Goal: Task Accomplishment & Management: Manage account settings

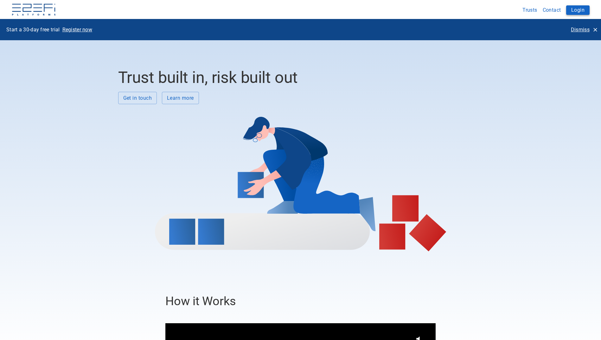
click at [585, 8] on button "Login" at bounding box center [577, 9] width 23 height 9
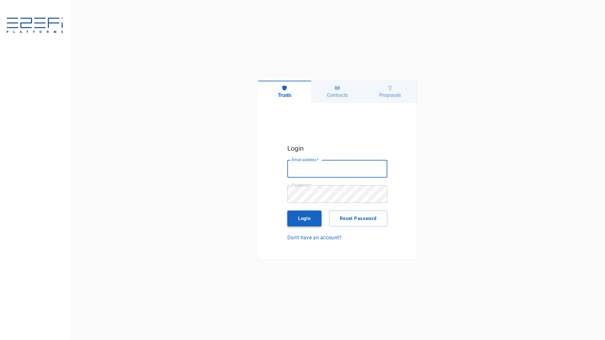
type input "[PERSON_NAME][EMAIL_ADDRESS][PERSON_NAME][DOMAIN_NAME]"
click at [296, 220] on button "Login" at bounding box center [304, 219] width 34 height 16
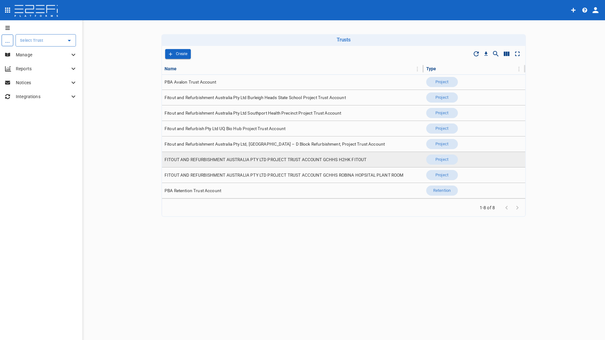
click at [211, 162] on span "FITOUT AND REFURBISHMENT AUSTRALIA PTY LTD PROJECT TRUST ACCOUNT GCHHS H2HK FIT…" at bounding box center [266, 160] width 202 height 6
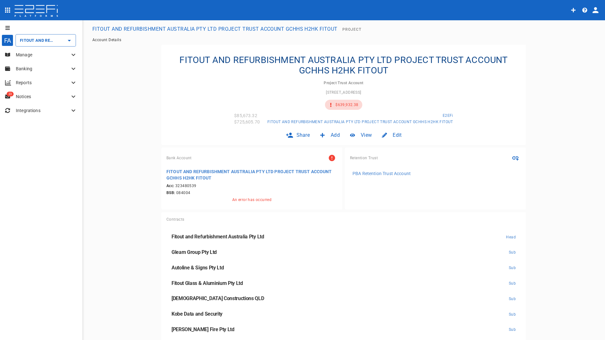
click at [33, 55] on p "Manage" at bounding box center [43, 55] width 54 height 6
click at [18, 95] on span "Claims" at bounding box center [19, 94] width 13 height 4
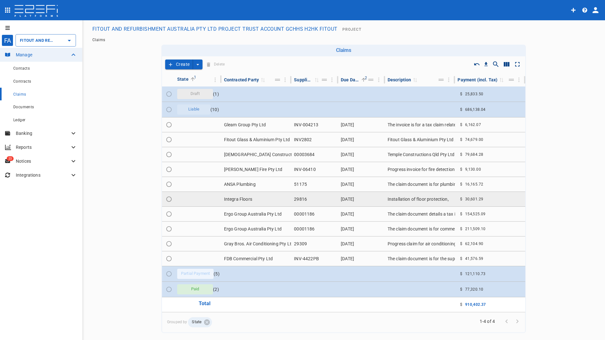
click at [232, 198] on td "Integra Floors" at bounding box center [257, 199] width 70 height 15
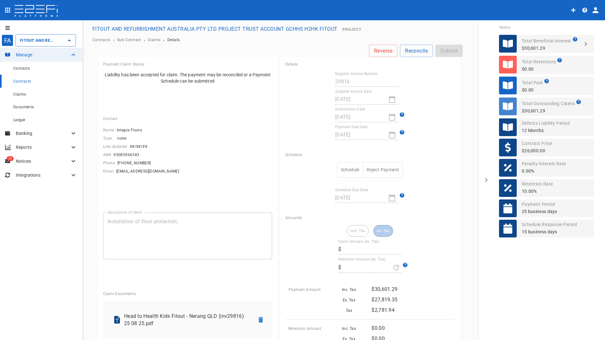
type input "27,819.35"
type input "0"
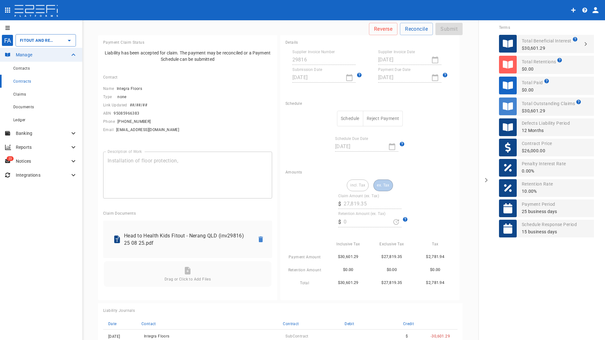
scroll to position [32, 0]
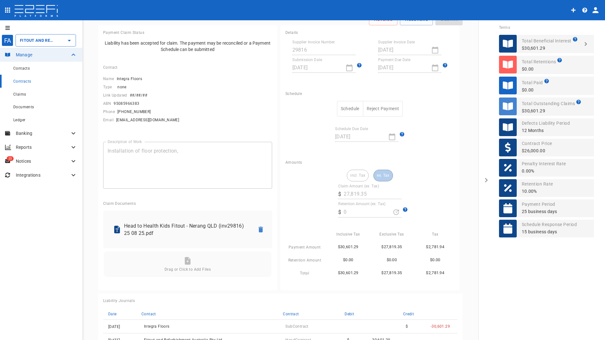
click at [350, 110] on button "Schedule" at bounding box center [350, 109] width 26 height 16
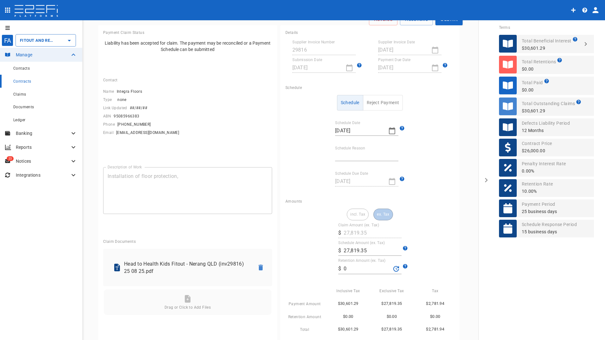
click at [357, 154] on input "Schedule Reason" at bounding box center [366, 156] width 63 height 10
type input "retention held & contract payment date"
drag, startPoint x: 349, startPoint y: 269, endPoint x: 338, endPoint y: 269, distance: 11.1
click at [338, 269] on div "​ $ 0" at bounding box center [369, 268] width 63 height 11
type input "1,406.97"
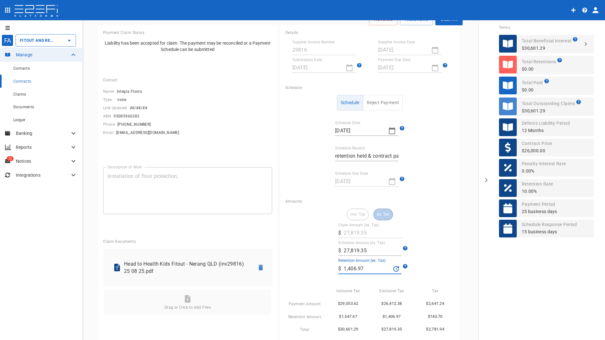
click at [425, 229] on div "incl. Tax ex. Tax Claim Amount (ex. Tax) ​ $ 27,819.35 Schedule Amount (ex. Tax…" at bounding box center [370, 271] width 169 height 125
drag, startPoint x: 382, startPoint y: 216, endPoint x: 395, endPoint y: 205, distance: 18.0
click at [382, 216] on div "incl. Tax ex. Tax" at bounding box center [370, 215] width 46 height 12
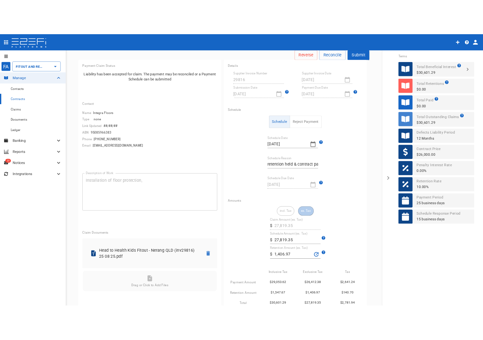
scroll to position [0, 0]
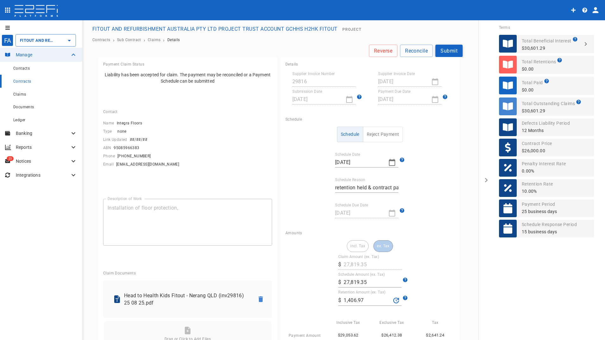
click at [441, 49] on button "Submit" at bounding box center [449, 51] width 27 height 12
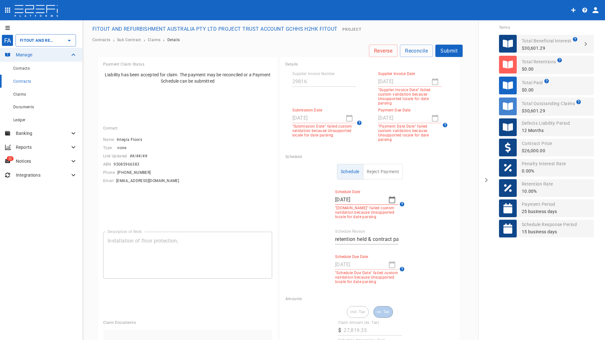
click at [430, 81] on div "08/25/2025" at bounding box center [409, 82] width 63 height 10
click at [390, 88] on p ""Supplier Invoice Date" failed custom validation because Unsupported locale for…" at bounding box center [409, 97] width 63 height 18
drag, startPoint x: 391, startPoint y: 108, endPoint x: 384, endPoint y: 107, distance: 6.7
click at [392, 108] on label "Payment Due Date" at bounding box center [394, 110] width 33 height 5
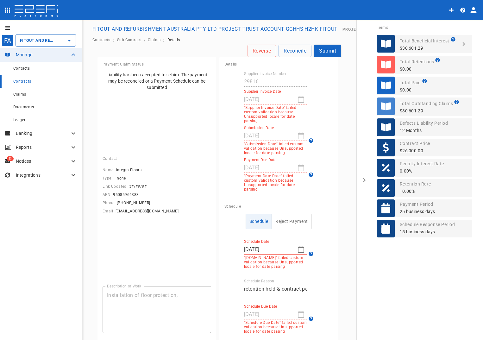
click at [22, 159] on p "Notices" at bounding box center [43, 161] width 54 height 6
click at [32, 158] on p "Notices" at bounding box center [43, 161] width 54 height 6
click at [43, 40] on input "FITOUT AND REFURBISHMENT AUSTRALIA PTY LTD PROJECT TRUST ACCOUNT GCHHS H2HK FIT…" at bounding box center [36, 40] width 37 height 7
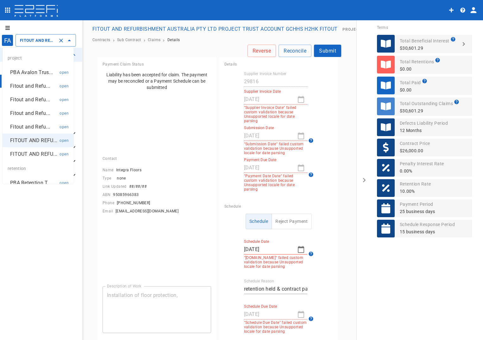
click at [29, 127] on p "Fitout and Refu..." at bounding box center [30, 126] width 40 height 7
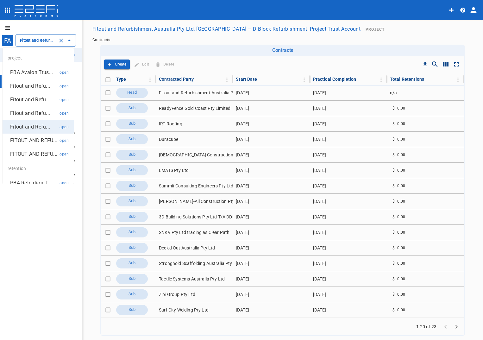
click at [42, 38] on input "Fitout and Refurbishment Australia Pty Ltd, Burleigh Heads State School – D Blo…" at bounding box center [36, 40] width 37 height 7
click at [20, 100] on p "Fitout and Refu..." at bounding box center [30, 99] width 40 height 7
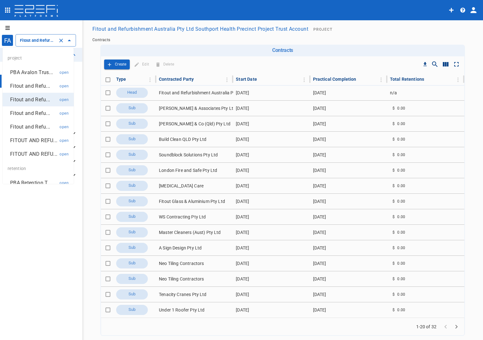
click at [40, 39] on input "Fitout and Refurbishment Australia Pty Ltd Southport Health Precinct Project Tr…" at bounding box center [36, 40] width 37 height 7
click at [28, 85] on p "Fitout and Refu..." at bounding box center [30, 85] width 40 height 7
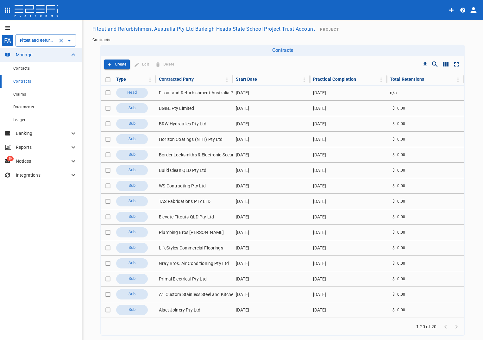
click at [36, 40] on input "Fitout and Refurbishment Australia Pty Ltd Burleigh Heads State School Project …" at bounding box center [36, 40] width 37 height 7
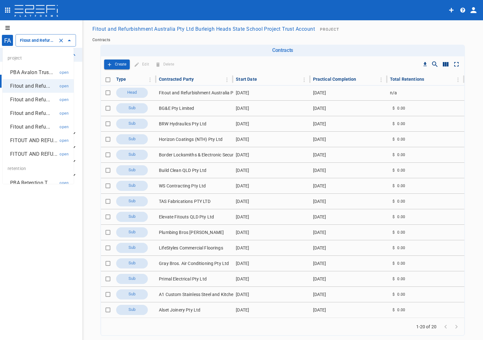
click at [32, 113] on p "Fitout and Refu..." at bounding box center [30, 113] width 40 height 7
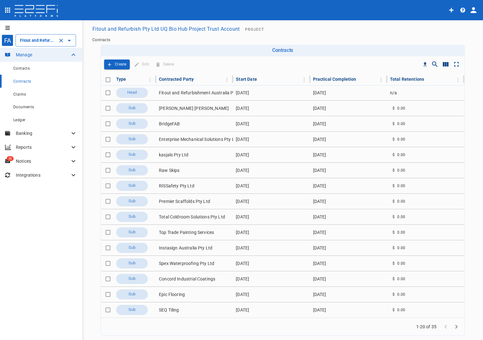
click at [38, 37] on div "Fitout and Refurbish Pty Ltd UQ Bio Hub Project Trust Account ​" at bounding box center [46, 40] width 60 height 12
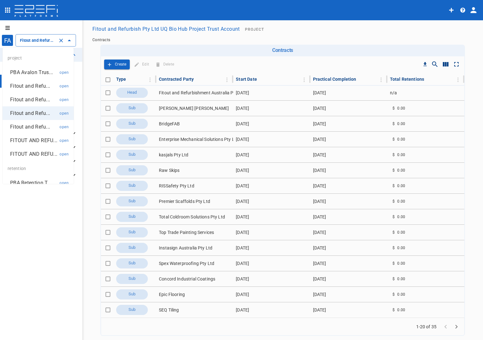
click at [27, 126] on p "Fitout and Refu..." at bounding box center [30, 126] width 40 height 7
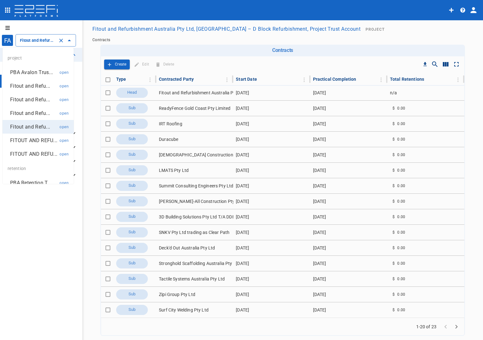
click at [37, 38] on input "Fitout and Refurbishment Australia Pty Ltd, Burleigh Heads State School – D Blo…" at bounding box center [36, 40] width 37 height 7
click at [25, 143] on p "FITOUT AND REFU..." at bounding box center [33, 140] width 47 height 7
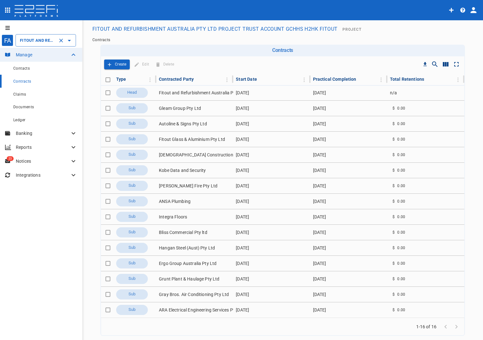
click at [31, 43] on input "FITOUT AND REFURBISHMENT AUSTRALIA PTY LTD PROJECT TRUST ACCOUNT GCHHS H2HK FIT…" at bounding box center [36, 40] width 37 height 7
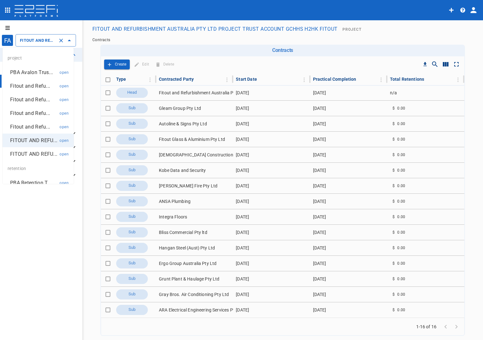
click at [31, 158] on p "FITOUT AND REFU..." at bounding box center [33, 153] width 47 height 7
type input "FITOUT AND REFURBISHMENT AUSTRALIA PTY LTD PROJECT TRUST ACCOUNT GCHHS ROBINA H…"
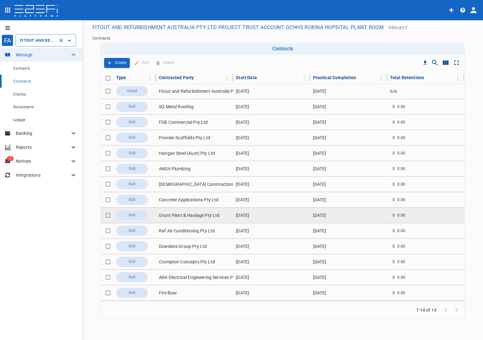
scroll to position [2, 0]
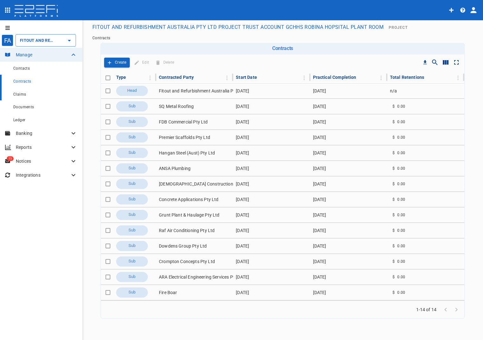
click at [23, 95] on span "Claims" at bounding box center [19, 94] width 13 height 4
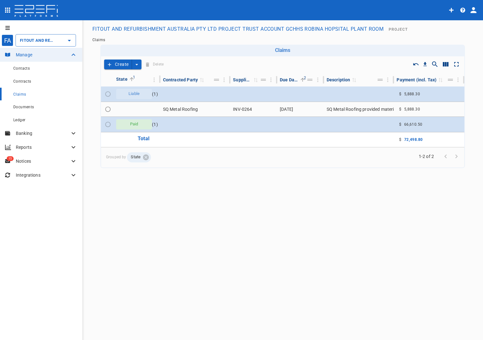
click at [119, 65] on button "Create" at bounding box center [118, 65] width 28 height 10
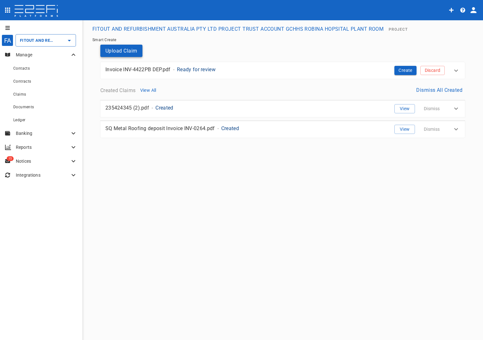
click at [112, 47] on button "Upload Claim" at bounding box center [121, 51] width 42 height 12
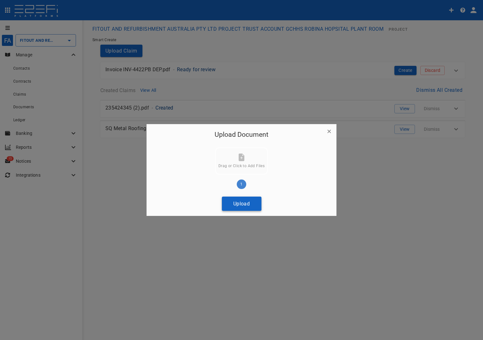
click at [243, 201] on button "Upload" at bounding box center [242, 204] width 40 height 14
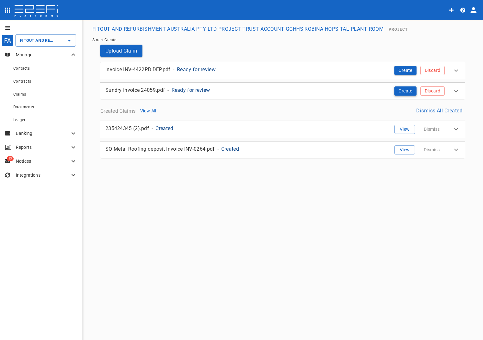
click at [403, 91] on button "Create" at bounding box center [405, 90] width 22 height 9
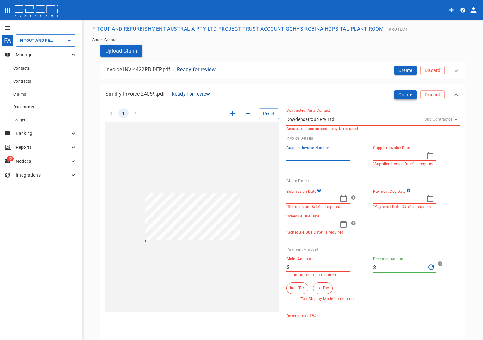
type input "24059/58/60/61"
type input "08/21/2025"
type input "09/25/2025"
type input "08/28/2025"
type input "36,663.66"
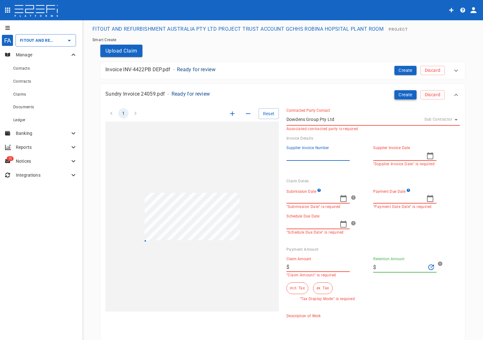
type input "0"
type textarea "Claim for refurbishment of the Reverse Osmosis Plant Room by Dowdens Group Pty …"
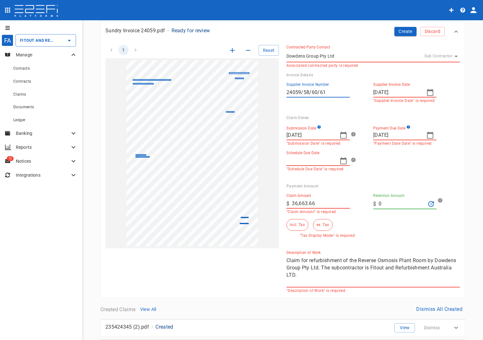
scroll to position [32, 0]
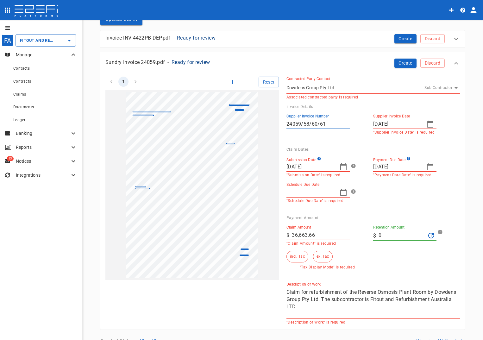
click at [429, 126] on icon "button" at bounding box center [430, 124] width 8 height 8
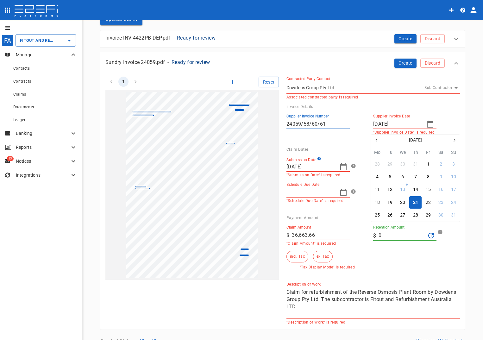
drag, startPoint x: 416, startPoint y: 201, endPoint x: 378, endPoint y: 116, distance: 93.4
click at [416, 201] on div "21" at bounding box center [415, 202] width 5 height 7
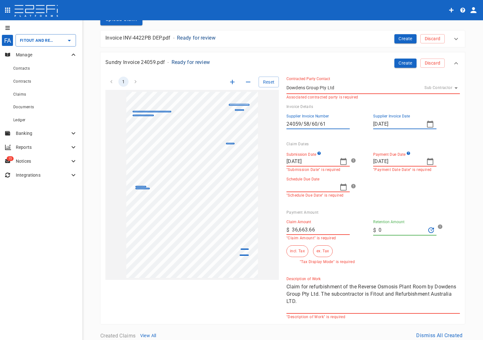
click at [341, 160] on icon "button" at bounding box center [343, 161] width 6 height 7
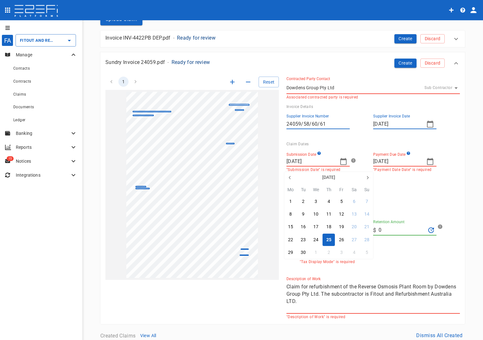
drag, startPoint x: 330, startPoint y: 239, endPoint x: 408, endPoint y: 163, distance: 108.8
click at [331, 238] on div "25" at bounding box center [328, 239] width 5 height 7
type input "10/17/2025"
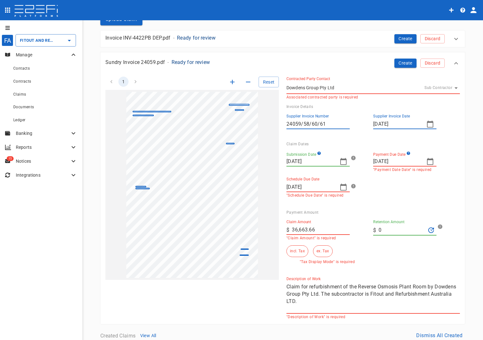
click at [431, 160] on icon "button" at bounding box center [430, 161] width 6 height 7
click at [450, 178] on button "button" at bounding box center [454, 177] width 11 height 11
click at [389, 252] on div "30" at bounding box center [389, 252] width 5 height 7
type input "09/30/2025"
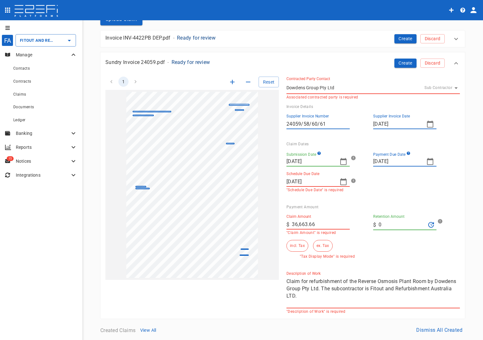
click at [342, 181] on icon "button" at bounding box center [344, 182] width 8 height 8
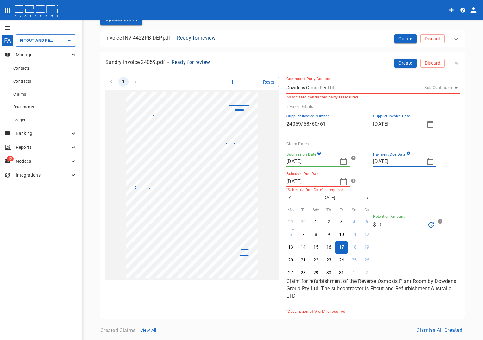
click at [293, 199] on button "button" at bounding box center [289, 197] width 11 height 11
drag, startPoint x: 329, startPoint y: 261, endPoint x: 396, endPoint y: 192, distance: 96.0
click at [329, 261] on div "25" at bounding box center [328, 260] width 5 height 7
type input "09/25/2025"
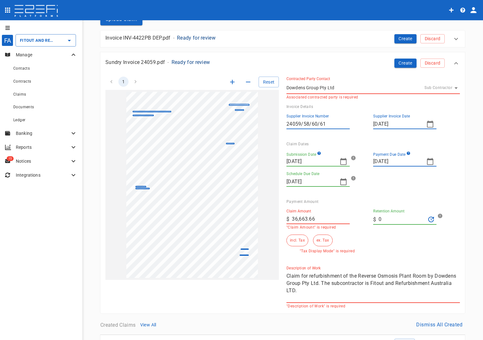
click at [337, 223] on input "36,663.66" at bounding box center [321, 219] width 58 height 10
drag, startPoint x: 327, startPoint y: 221, endPoint x: 260, endPoint y: 218, distance: 66.9
click at [270, 220] on div "1 Reset SupplierInvoiceNumber: 24059/58/60/61 ClaimAmount: 36663.66 GSTAmount: …" at bounding box center [279, 188] width 362 height 239
type input "33,330.6"
click at [397, 217] on input "0" at bounding box center [402, 219] width 47 height 10
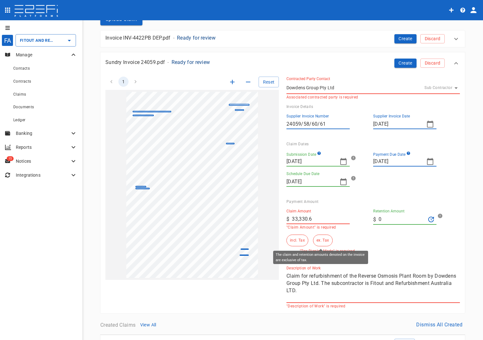
click at [321, 241] on button "ex. Tax" at bounding box center [322, 241] width 19 height 12
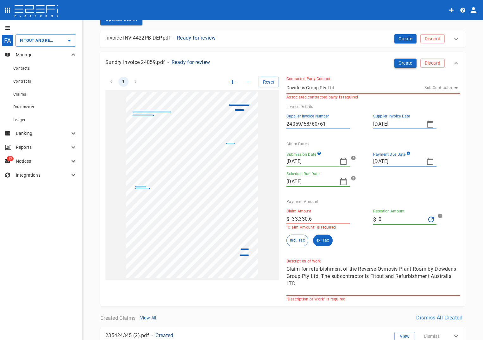
click at [405, 62] on button "Create" at bounding box center [405, 63] width 22 height 9
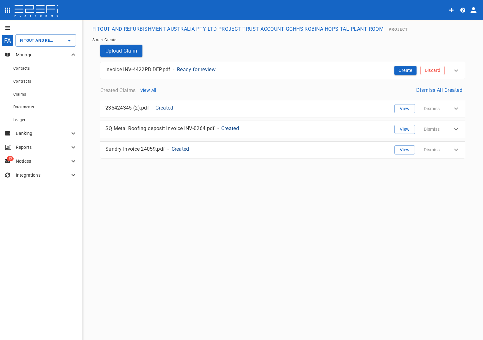
scroll to position [0, 0]
click at [400, 151] on button "View" at bounding box center [404, 149] width 21 height 9
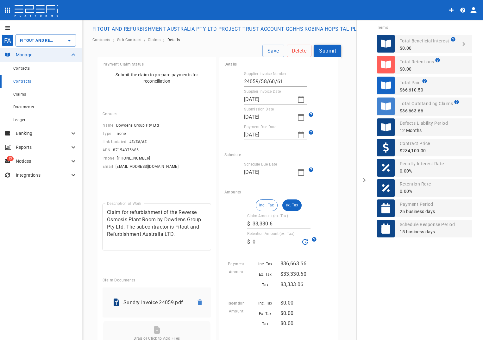
click at [331, 50] on button "Submit" at bounding box center [327, 51] width 27 height 12
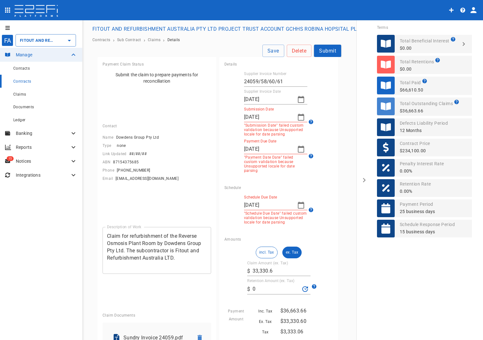
click at [298, 101] on icon "button" at bounding box center [301, 100] width 8 height 8
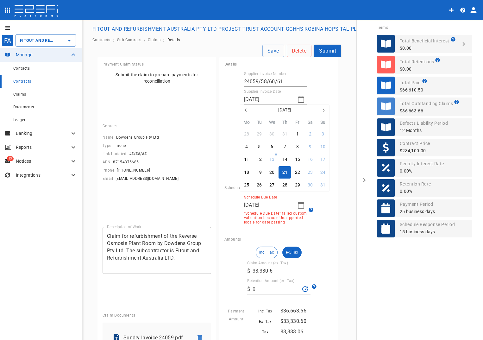
drag, startPoint x: 286, startPoint y: 170, endPoint x: 287, endPoint y: 137, distance: 32.3
click at [286, 169] on div "21" at bounding box center [284, 172] width 5 height 7
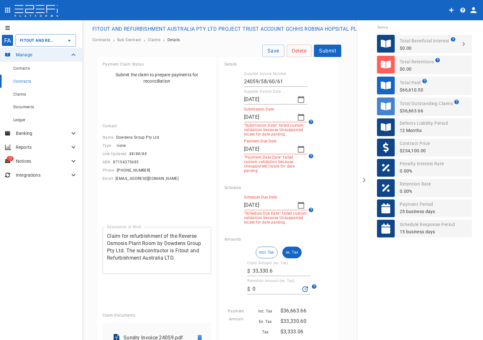
click at [299, 116] on icon "button" at bounding box center [301, 117] width 6 height 7
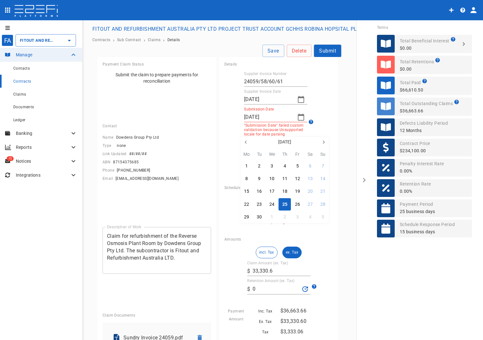
click at [283, 204] on div "25" at bounding box center [284, 204] width 5 height 7
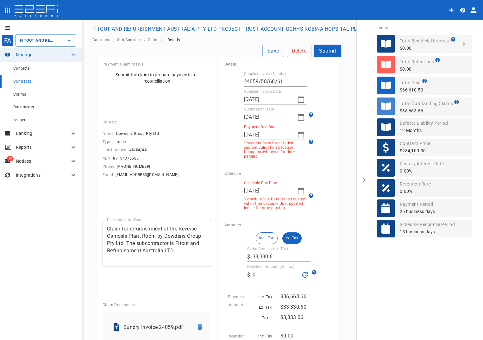
click at [299, 133] on icon "button" at bounding box center [301, 134] width 6 height 7
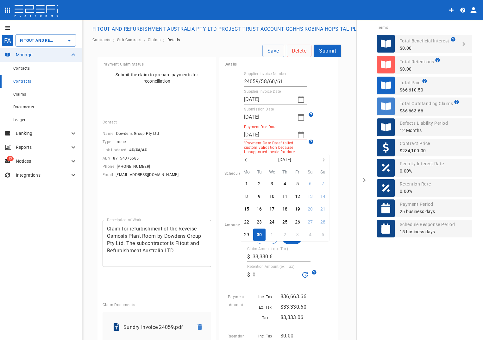
drag, startPoint x: 258, startPoint y: 234, endPoint x: 276, endPoint y: 166, distance: 70.9
click at [257, 234] on div "30" at bounding box center [259, 234] width 5 height 7
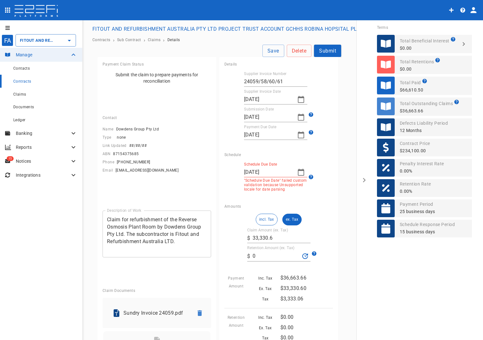
click at [297, 169] on icon "button" at bounding box center [301, 172] width 8 height 8
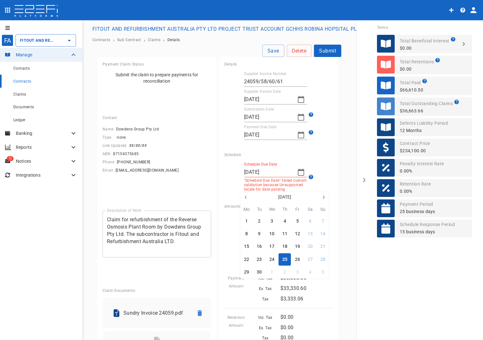
click at [284, 259] on div "25" at bounding box center [284, 259] width 5 height 7
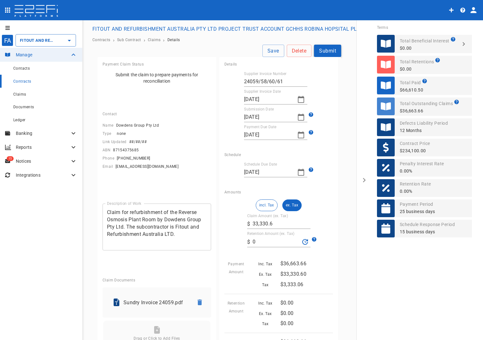
click at [330, 50] on button "Submit" at bounding box center [327, 51] width 27 height 12
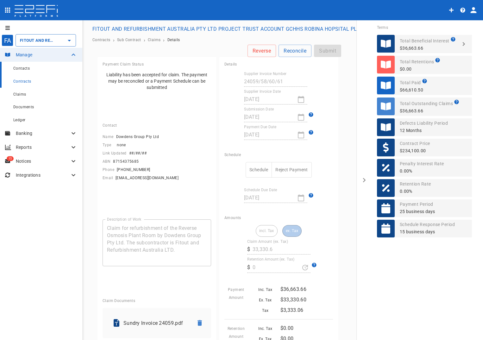
click at [23, 67] on span "Contacts" at bounding box center [21, 68] width 16 height 4
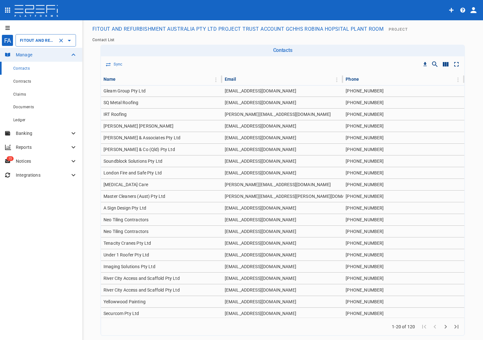
click at [36, 39] on input "FITOUT AND REFURBISHMENT AUSTRALIA PTY LTD PROJECT TRUST ACCOUNT GCHHS ROBINA H…" at bounding box center [36, 40] width 37 height 7
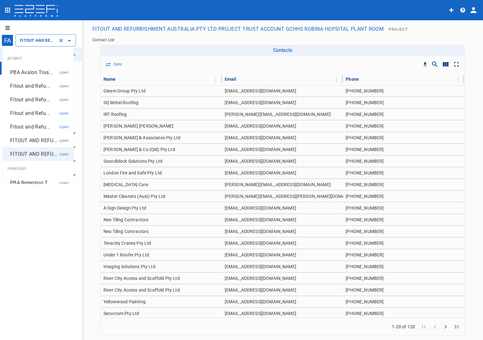
click at [33, 87] on p "Fitout and Refu..." at bounding box center [30, 85] width 40 height 7
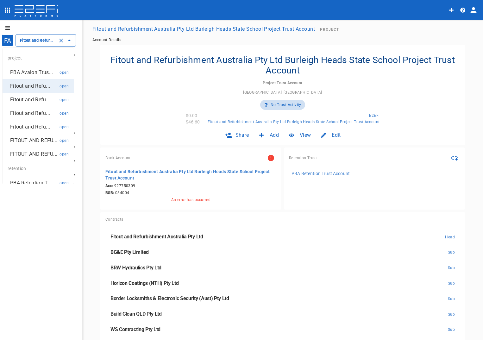
click at [40, 41] on input "Fitout and Refurbishment Australia Pty Ltd Burleigh Heads State School Project …" at bounding box center [36, 40] width 37 height 7
click at [25, 98] on p "Fitout and Refu..." at bounding box center [30, 99] width 40 height 7
type input "Fitout and Refurbishment Australia Pty Ltd Southport Health Precinct Project Tr…"
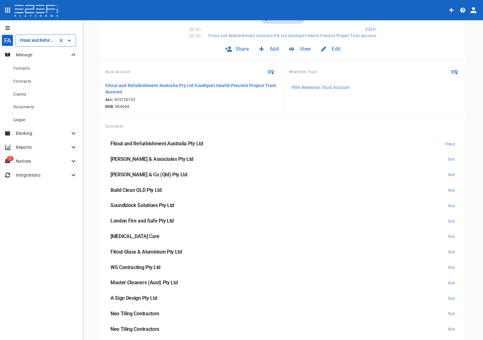
scroll to position [95, 0]
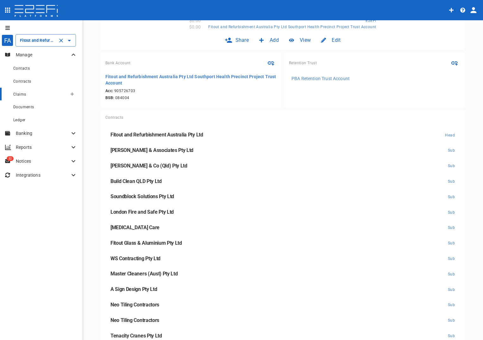
click at [24, 95] on span "Claims" at bounding box center [19, 94] width 13 height 4
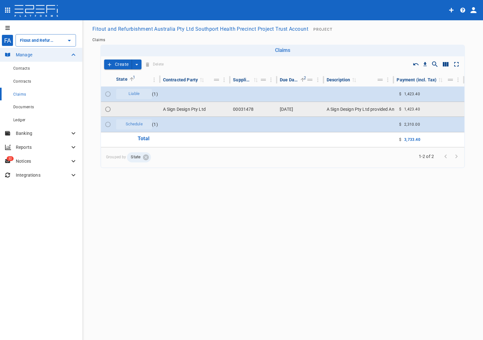
click at [175, 109] on td "A Sign Design Pty Ltd" at bounding box center [195, 109] width 70 height 15
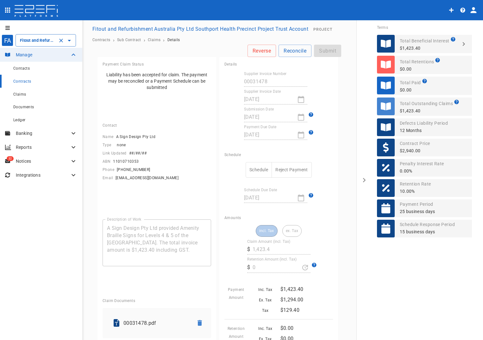
click at [38, 38] on input "Fitout and Refurbishment Australia Pty Ltd Southport Health Precinct Project Tr…" at bounding box center [36, 40] width 37 height 7
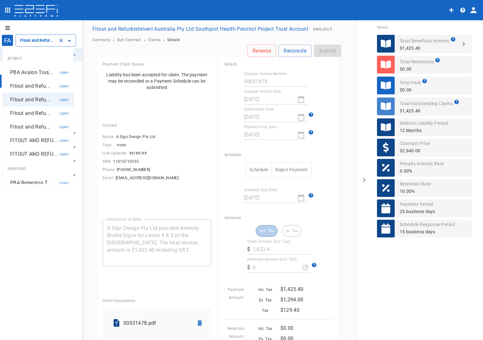
click at [29, 113] on p "Fitout and Refu..." at bounding box center [30, 113] width 40 height 7
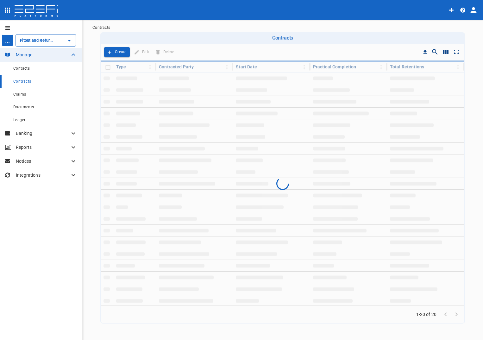
type input "Fitout and Refurbish Pty Ltd UQ Bio Hub Project Trust Account"
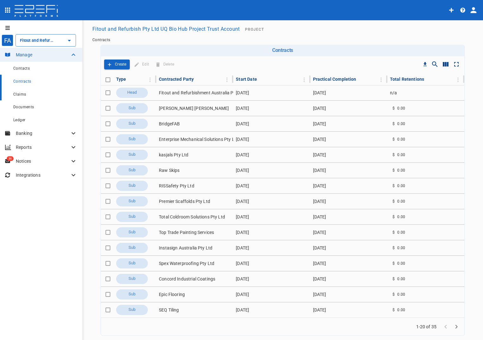
click at [21, 96] on span "Claims" at bounding box center [19, 94] width 13 height 4
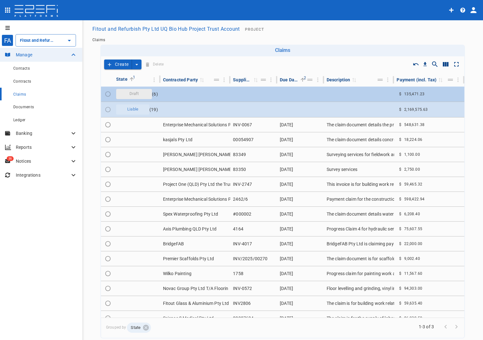
click at [132, 92] on span "Draft" at bounding box center [134, 94] width 17 height 6
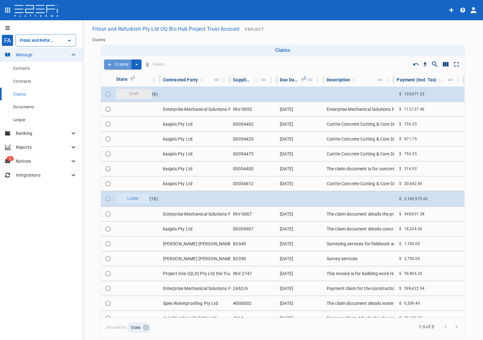
click at [114, 64] on button "Create" at bounding box center [118, 65] width 28 height 10
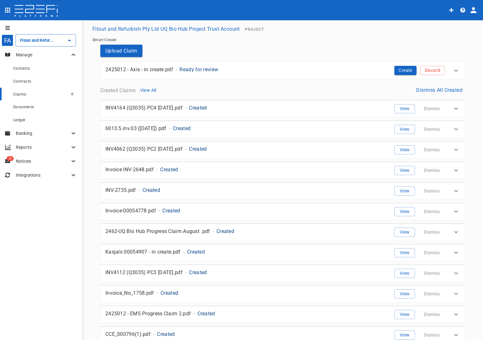
click at [24, 97] on span "Claims" at bounding box center [19, 94] width 13 height 4
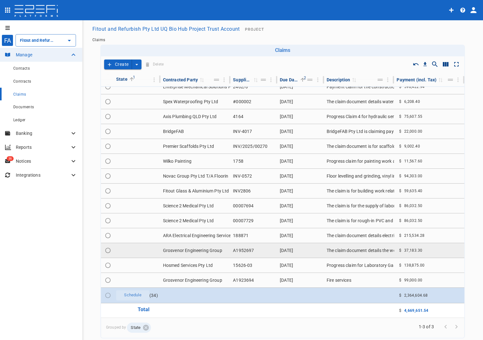
scroll to position [202, 0]
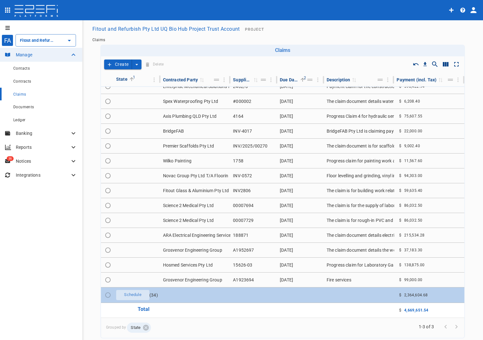
click at [132, 296] on span "Schedule" at bounding box center [132, 295] width 25 height 6
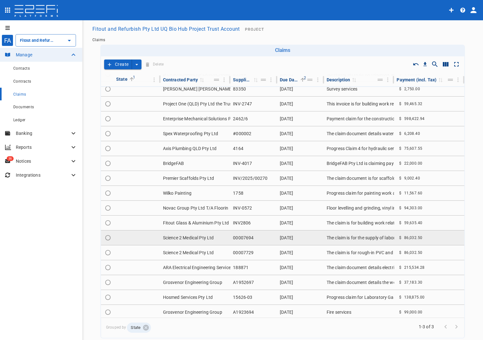
scroll to position [201, 0]
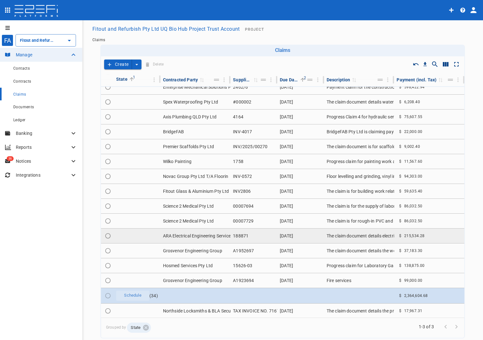
click at [183, 235] on td "ARA Electrical Engineering Services Pty Ltd" at bounding box center [195, 236] width 70 height 15
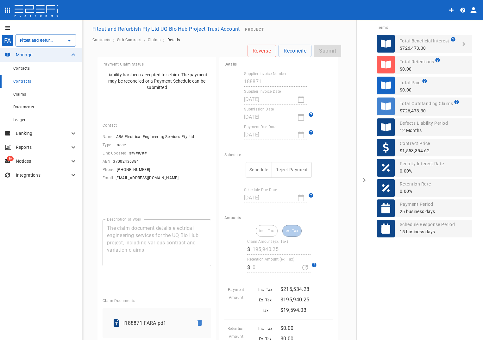
click at [255, 168] on button "Schedule" at bounding box center [259, 170] width 26 height 16
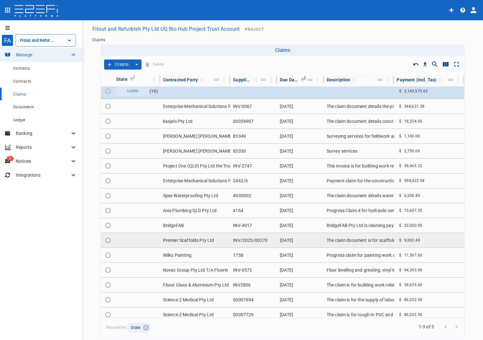
scroll to position [127, 0]
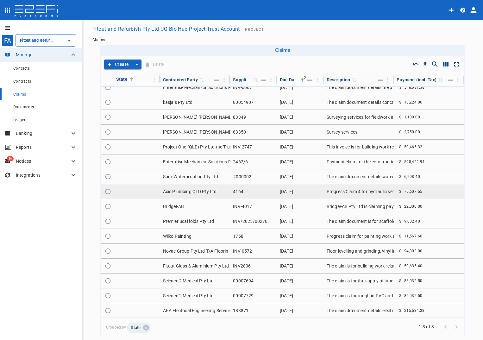
click at [187, 192] on td "Axis Plumbing QLD Pty Ltd" at bounding box center [195, 191] width 70 height 15
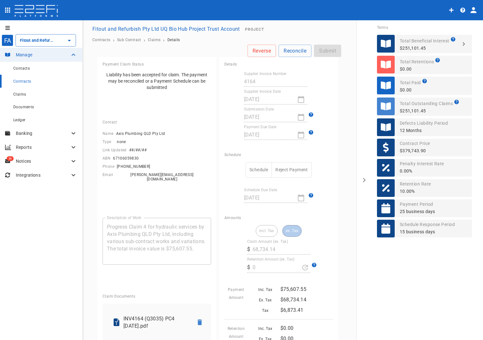
click at [256, 166] on button "Schedule" at bounding box center [259, 170] width 26 height 16
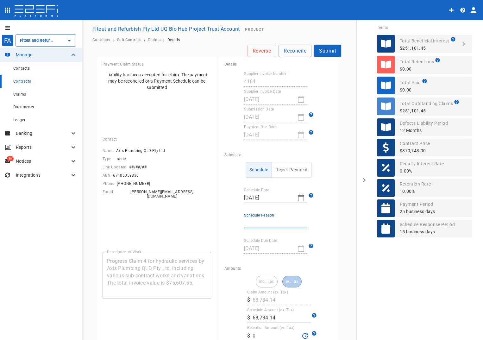
click at [262, 224] on input "Schedule Reason" at bounding box center [275, 223] width 63 height 10
type input "retention held & contract payment date"
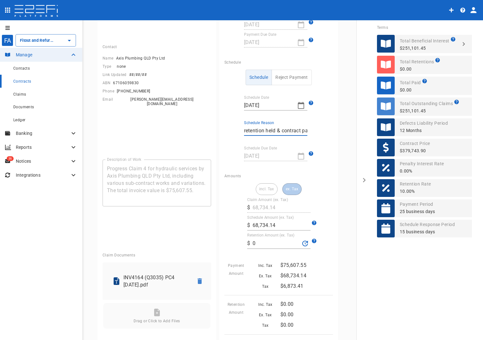
scroll to position [95, 0]
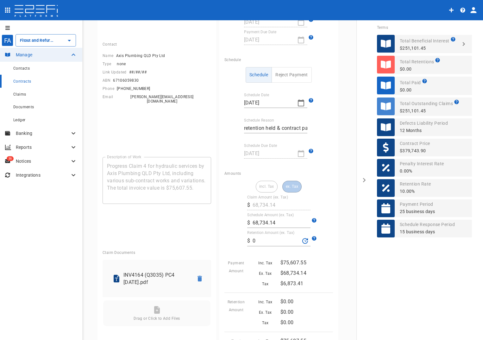
click at [257, 235] on label "Retention Amount (ex. Tax)" at bounding box center [270, 232] width 47 height 5
click at [257, 236] on input "0" at bounding box center [276, 241] width 47 height 10
drag, startPoint x: 256, startPoint y: 238, endPoint x: 241, endPoint y: 239, distance: 15.5
click at [241, 239] on div "incl. Tax ex. Tax Claim Amount (ex. Tax) ​ $ 68,734.14 Schedule Amount (ex. Tax…" at bounding box center [278, 273] width 109 height 185
type input "107.6"
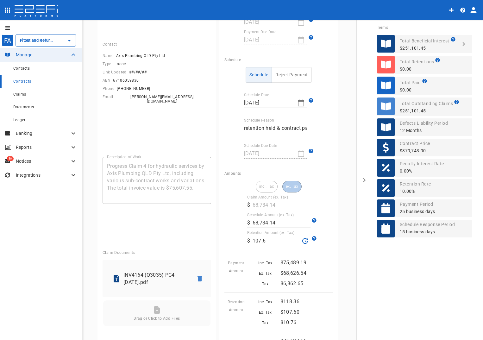
click at [318, 256] on div "$75,489.19" at bounding box center [305, 261] width 55 height 10
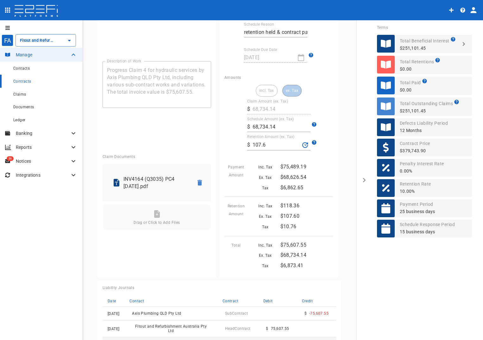
scroll to position [222, 0]
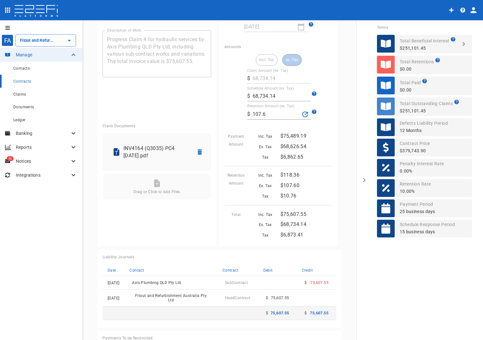
click at [246, 129] on div "Inc. Tax $75,489.19 Ex. Tax $68,626.54 Tax $6,862.65" at bounding box center [289, 143] width 88 height 36
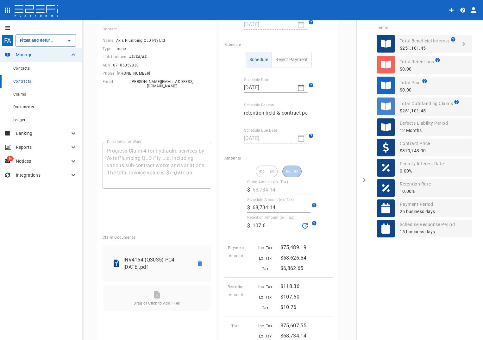
scroll to position [127, 0]
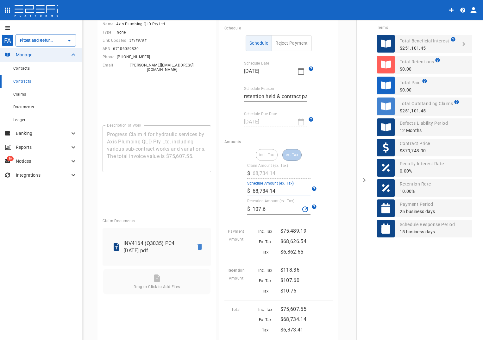
drag, startPoint x: 284, startPoint y: 192, endPoint x: 227, endPoint y: 191, distance: 57.0
click at [229, 191] on div "incl. Tax ex. Tax Claim Amount (ex. Tax) ​ $ 68,734.14 Schedule Amount (ex. Tax…" at bounding box center [278, 241] width 109 height 185
type input "60,124.35"
click at [284, 97] on input "retention held & contract payment date" at bounding box center [275, 96] width 63 height 10
click at [280, 208] on input "107.6" at bounding box center [276, 209] width 47 height 10
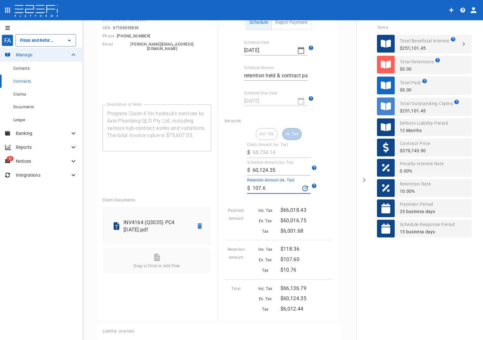
scroll to position [158, 0]
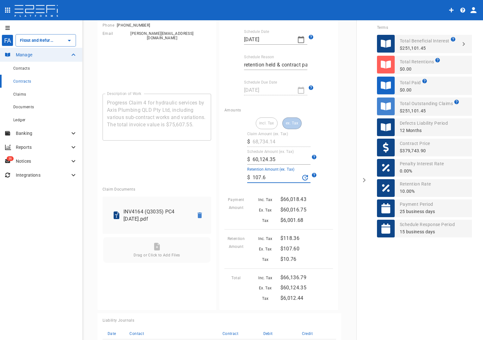
click at [313, 266] on div at bounding box center [276, 265] width 114 height 5
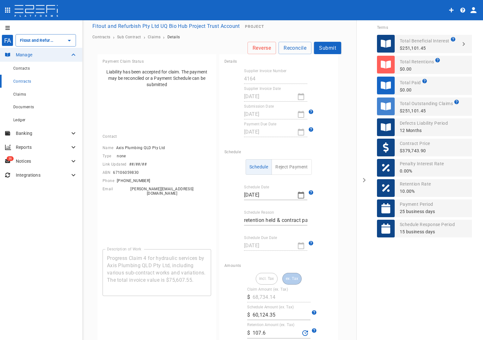
scroll to position [0, 0]
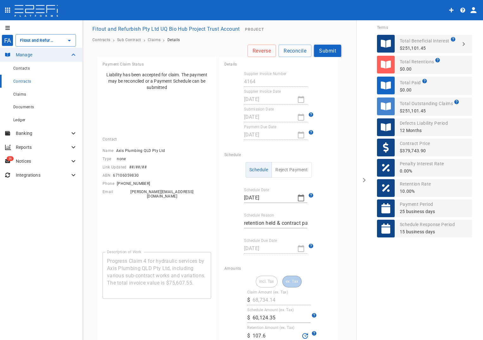
click at [324, 52] on button "Submit" at bounding box center [327, 51] width 27 height 12
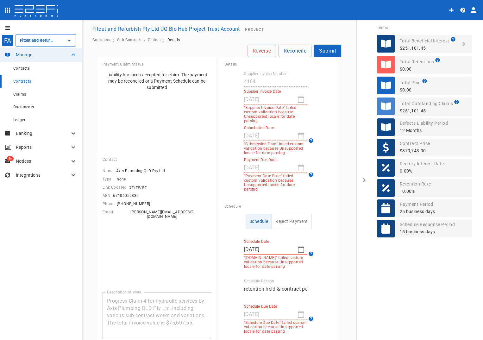
click at [296, 98] on div "08/25/2025" at bounding box center [275, 99] width 63 height 10
drag, startPoint x: 297, startPoint y: 137, endPoint x: 299, endPoint y: 142, distance: 5.4
click at [298, 138] on div "08/25/2025" at bounding box center [275, 136] width 63 height 10
click at [298, 166] on div "09/29/2025" at bounding box center [275, 168] width 63 height 10
click at [21, 94] on span "Claims" at bounding box center [19, 94] width 13 height 4
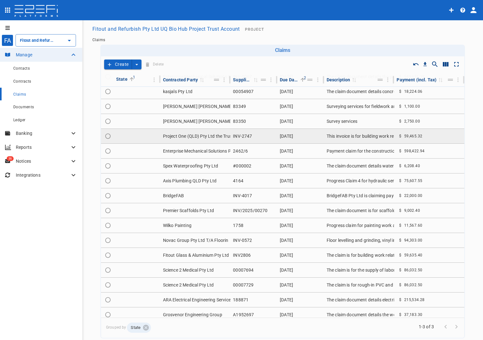
scroll to position [127, 0]
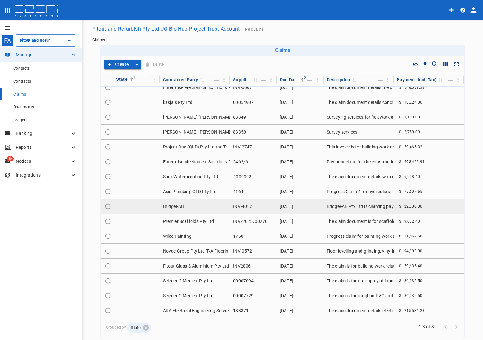
click at [174, 206] on td "BridgeFAB" at bounding box center [195, 206] width 70 height 15
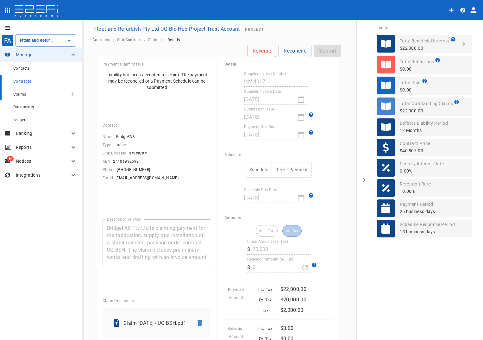
click at [19, 94] on span "Claims" at bounding box center [19, 94] width 13 height 4
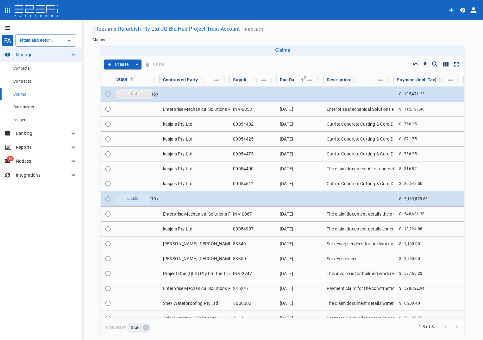
click at [114, 65] on button "Create" at bounding box center [118, 65] width 28 height 10
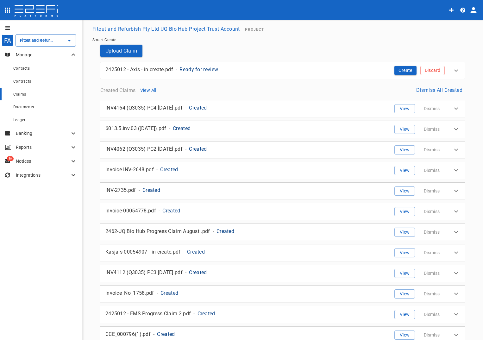
click at [22, 96] on span "Claims" at bounding box center [19, 94] width 13 height 4
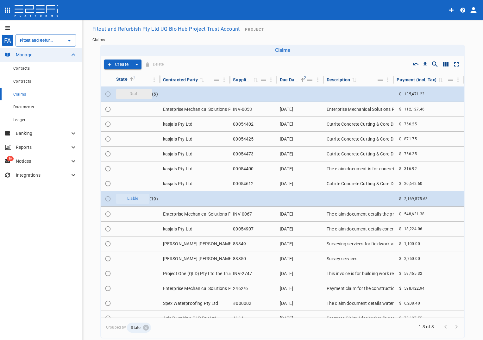
click at [122, 64] on button "Create" at bounding box center [118, 65] width 28 height 10
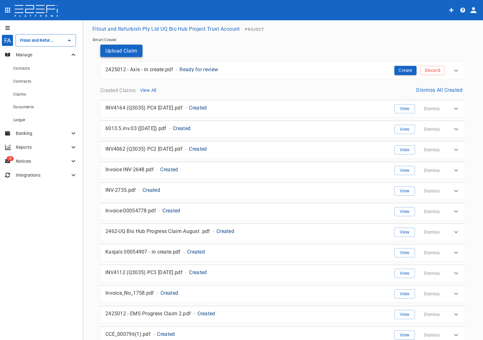
click at [123, 49] on button "Upload Claim" at bounding box center [121, 51] width 42 height 12
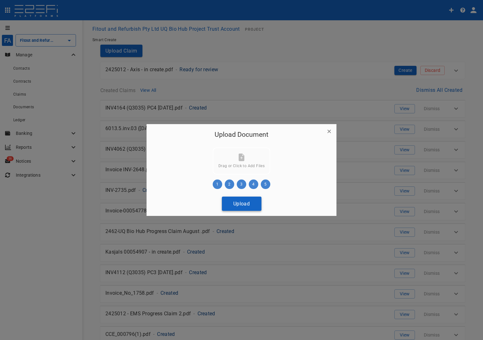
click at [240, 205] on button "Upload" at bounding box center [242, 204] width 40 height 14
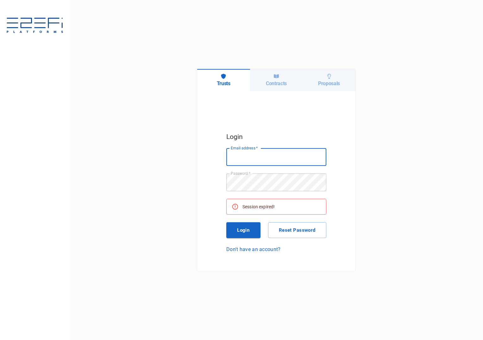
type input "maxine@fara.au"
click at [246, 231] on button "Login" at bounding box center [243, 230] width 34 height 16
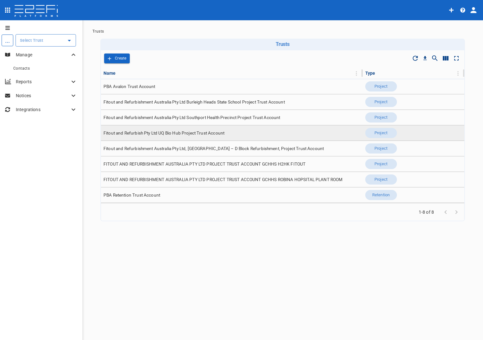
click at [205, 132] on span "Fitout and Refurbish Pty Ltd UQ Bio Hub Project Trust Account" at bounding box center [164, 133] width 121 height 6
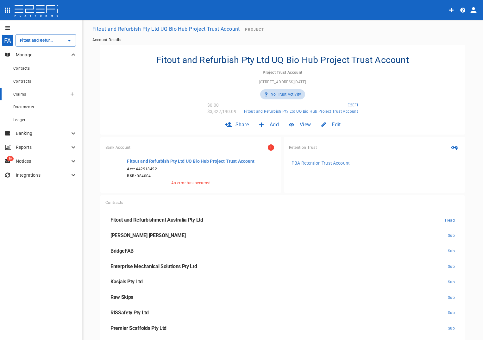
click at [23, 93] on span "Claims" at bounding box center [19, 94] width 13 height 4
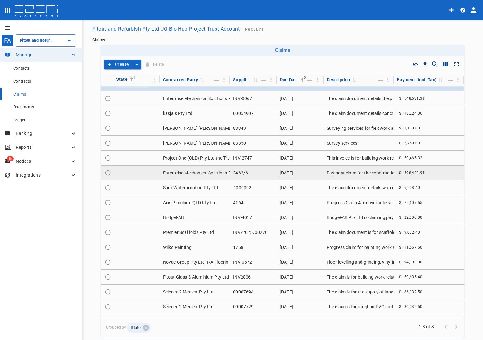
scroll to position [127, 0]
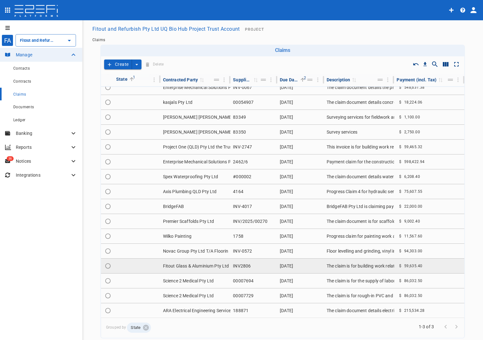
click at [193, 267] on td "Fitout Glass & Aluminium Pty Ltd" at bounding box center [195, 266] width 70 height 15
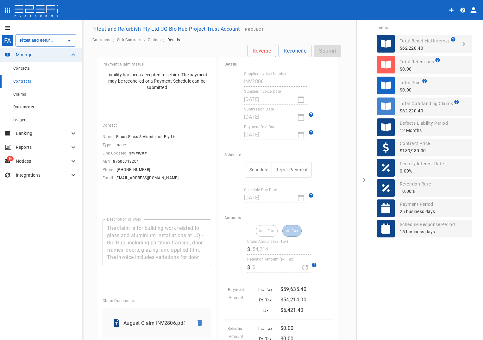
click at [301, 100] on div "08/26/2025" at bounding box center [275, 99] width 63 height 10
click at [253, 167] on button "Schedule" at bounding box center [259, 170] width 26 height 16
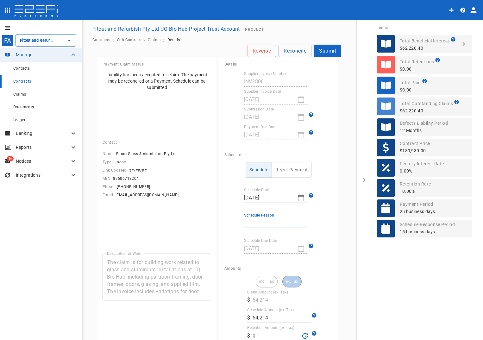
click at [263, 223] on input "Schedule Reason" at bounding box center [275, 223] width 63 height 10
type input "retention held & contract payment date"
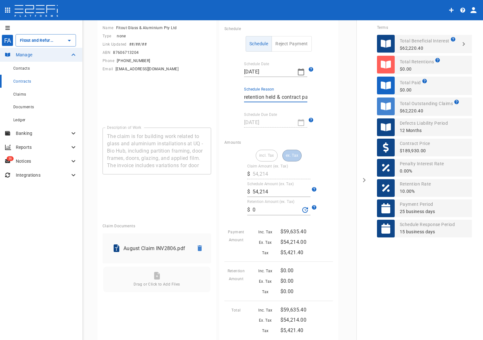
scroll to position [127, 0]
drag, startPoint x: 263, startPoint y: 209, endPoint x: 242, endPoint y: 209, distance: 21.5
click at [242, 209] on div "incl. Tax ex. Tax Claim Amount (ex. Tax) ​ $ 54,214 Schedule Amount (ex. Tax) ​…" at bounding box center [278, 241] width 109 height 185
click at [284, 205] on input "5,421.4" at bounding box center [276, 209] width 47 height 10
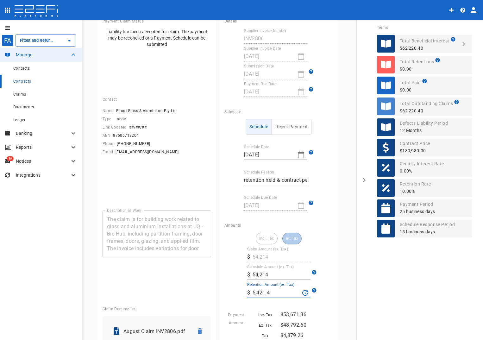
scroll to position [0, 0]
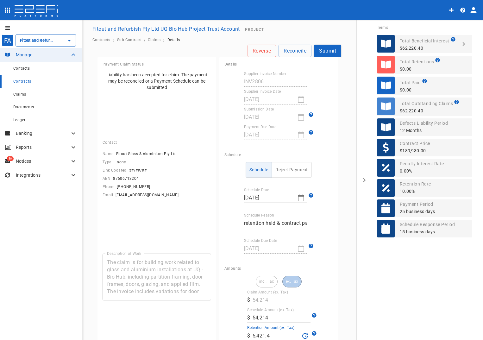
type input "5,421.4"
click at [255, 168] on button "Schedule" at bounding box center [259, 170] width 26 height 16
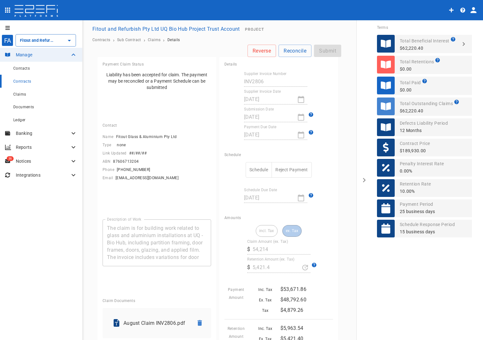
click at [255, 169] on button "Schedule" at bounding box center [259, 170] width 26 height 16
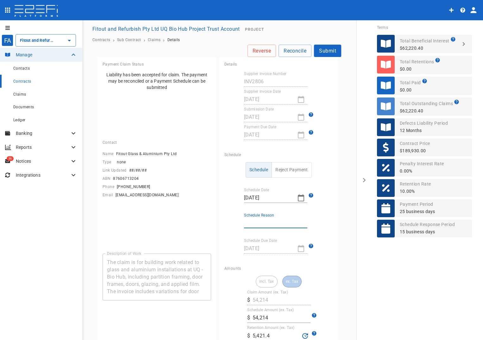
click at [255, 223] on input "Schedule Reason" at bounding box center [275, 223] width 63 height 10
type input "retention held & contract payment date"
click at [327, 52] on button "Submit" at bounding box center [327, 51] width 27 height 12
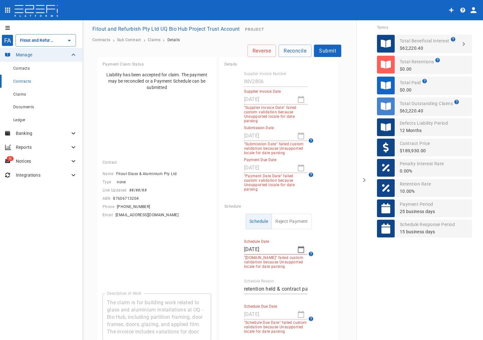
drag, startPoint x: 296, startPoint y: 98, endPoint x: 294, endPoint y: 123, distance: 24.7
click at [296, 99] on div "08/26/2025" at bounding box center [275, 99] width 63 height 10
click at [295, 136] on div "08/26/2025" at bounding box center [275, 136] width 63 height 10
click at [298, 246] on icon "button" at bounding box center [301, 249] width 6 height 7
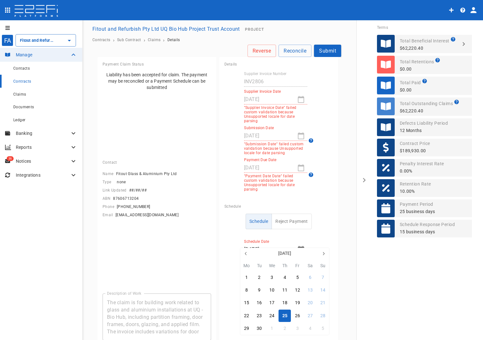
drag, startPoint x: 398, startPoint y: 274, endPoint x: 401, endPoint y: 272, distance: 3.6
click at [400, 274] on div at bounding box center [241, 170] width 483 height 340
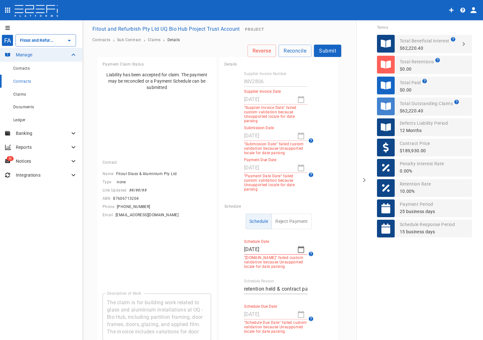
click at [296, 99] on div at bounding box center [301, 99] width 13 height 0
click at [258, 92] on label "Supplier Invoice Date" at bounding box center [262, 91] width 37 height 5
click at [298, 102] on div "08/26/2025" at bounding box center [275, 99] width 63 height 10
click at [22, 96] on span "Claims" at bounding box center [19, 94] width 13 height 4
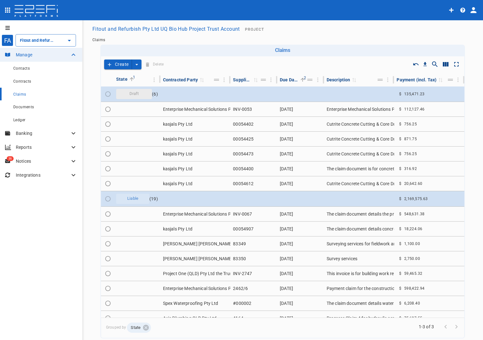
click at [122, 62] on button "Create" at bounding box center [118, 65] width 28 height 10
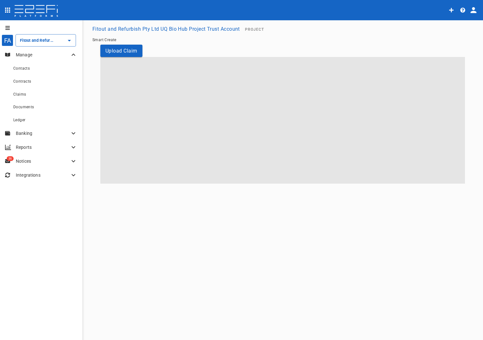
type input "Fitout and Refurbish Pty Ltd UQ Bio Hub Project Trust Account"
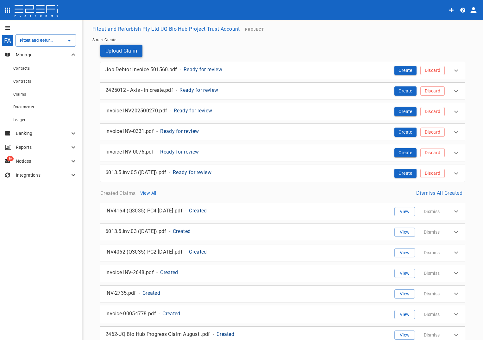
click at [125, 50] on button "Upload Claim" at bounding box center [121, 51] width 42 height 12
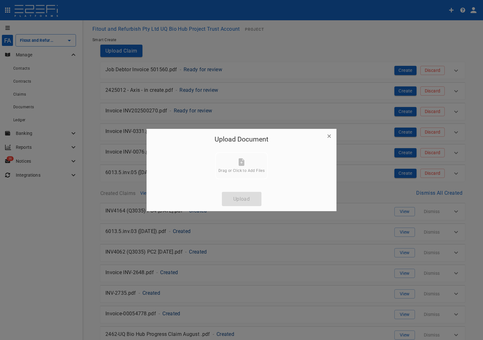
click at [113, 52] on div at bounding box center [241, 170] width 483 height 340
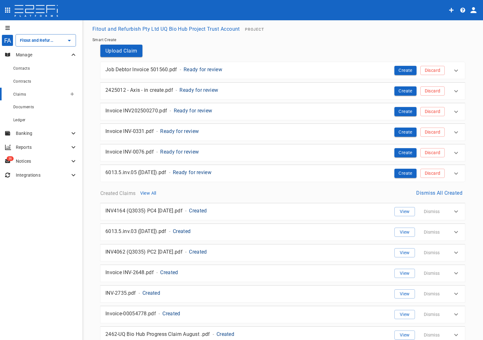
click at [25, 95] on span "Claims" at bounding box center [19, 94] width 13 height 4
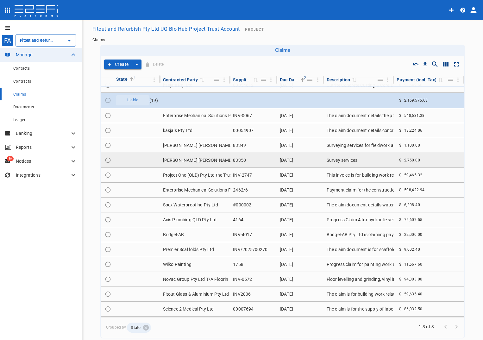
scroll to position [127, 0]
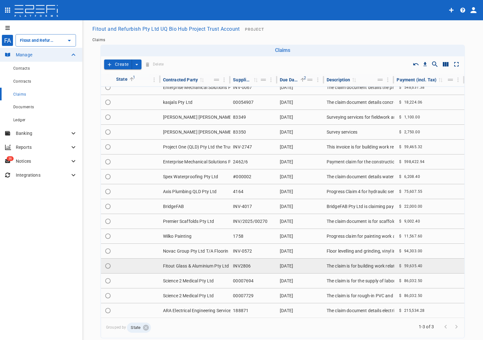
click at [198, 266] on td "Fitout Glass & Aluminium Pty Ltd" at bounding box center [195, 266] width 70 height 15
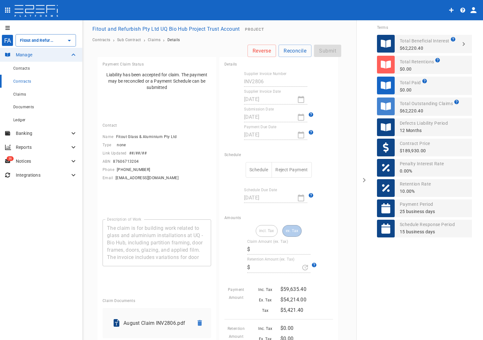
type input "54,214"
type input "0"
drag, startPoint x: 254, startPoint y: 172, endPoint x: 256, endPoint y: 177, distance: 5.4
click at [254, 172] on button "Schedule" at bounding box center [259, 170] width 26 height 16
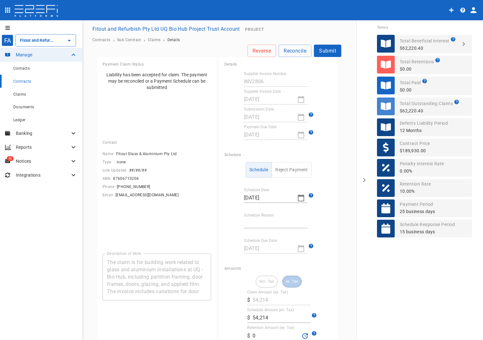
click at [260, 221] on input "Schedule Reason" at bounding box center [275, 223] width 63 height 10
type input "retention held & contract payment date"
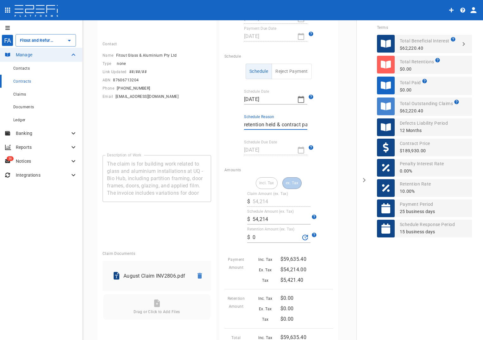
scroll to position [127, 0]
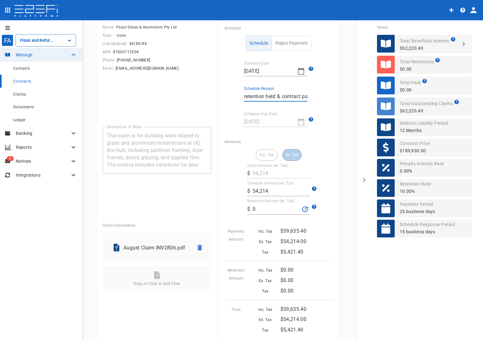
click at [264, 212] on input "0" at bounding box center [276, 209] width 47 height 10
drag, startPoint x: 256, startPoint y: 210, endPoint x: 249, endPoint y: 209, distance: 7.1
click at [253, 209] on input "0" at bounding box center [276, 209] width 47 height 10
type input "5,421.4"
drag, startPoint x: 304, startPoint y: 230, endPoint x: 312, endPoint y: 232, distance: 8.1
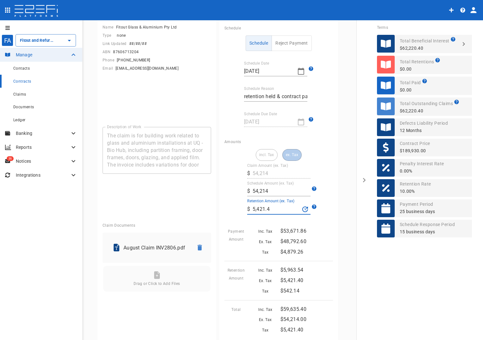
click at [305, 230] on p "$53,671.86" at bounding box center [306, 230] width 53 height 7
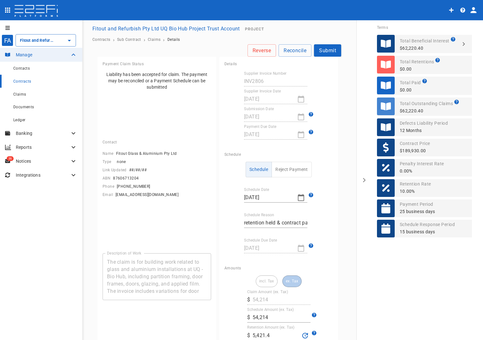
scroll to position [0, 0]
click at [323, 51] on button "Submit" at bounding box center [327, 51] width 27 height 12
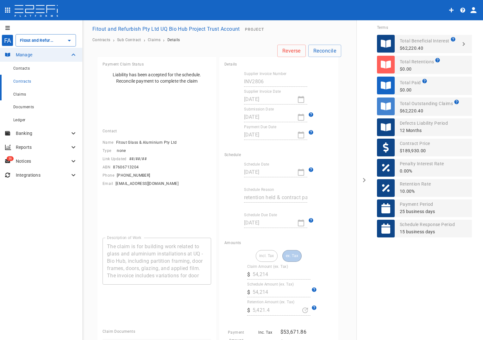
click at [19, 96] on span "Claims" at bounding box center [19, 94] width 13 height 4
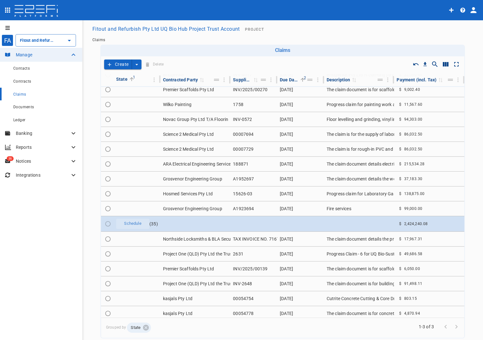
scroll to position [253, 0]
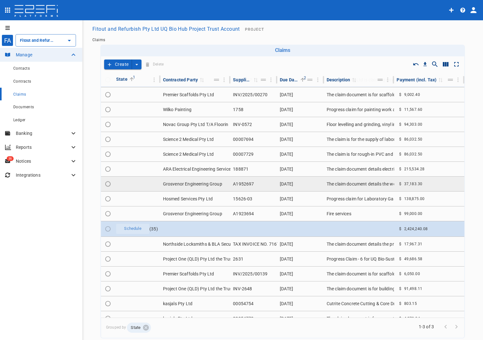
click at [209, 181] on td "Grosvenor Engineering Group" at bounding box center [195, 184] width 70 height 15
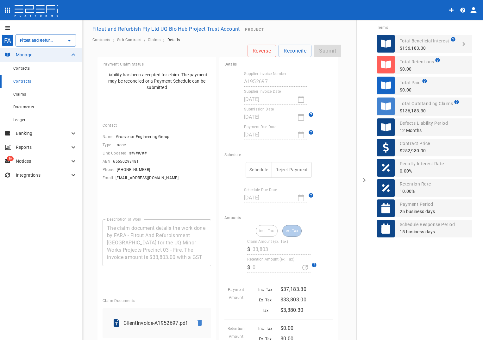
click at [266, 233] on div "incl. Tax ex. Tax" at bounding box center [279, 231] width 46 height 12
click at [255, 173] on button "Schedule" at bounding box center [259, 170] width 26 height 16
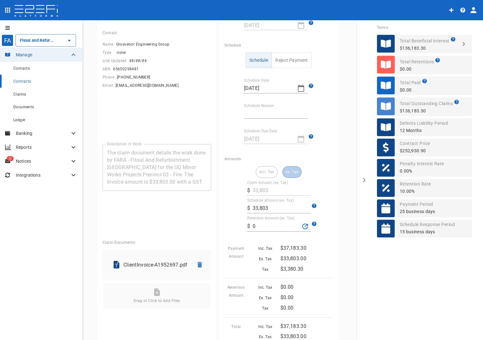
scroll to position [127, 0]
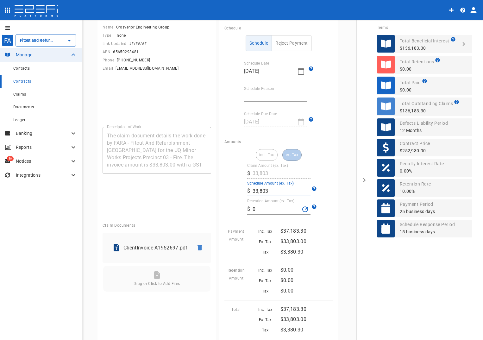
drag, startPoint x: 265, startPoint y: 190, endPoint x: 241, endPoint y: 189, distance: 23.8
click at [241, 189] on div "incl. Tax ex. Tax Claim Amount (ex. Tax) ​ $ 33,803 Schedule Amount (ex. Tax) ​…" at bounding box center [278, 241] width 109 height 185
